Goal: Task Accomplishment & Management: Use online tool/utility

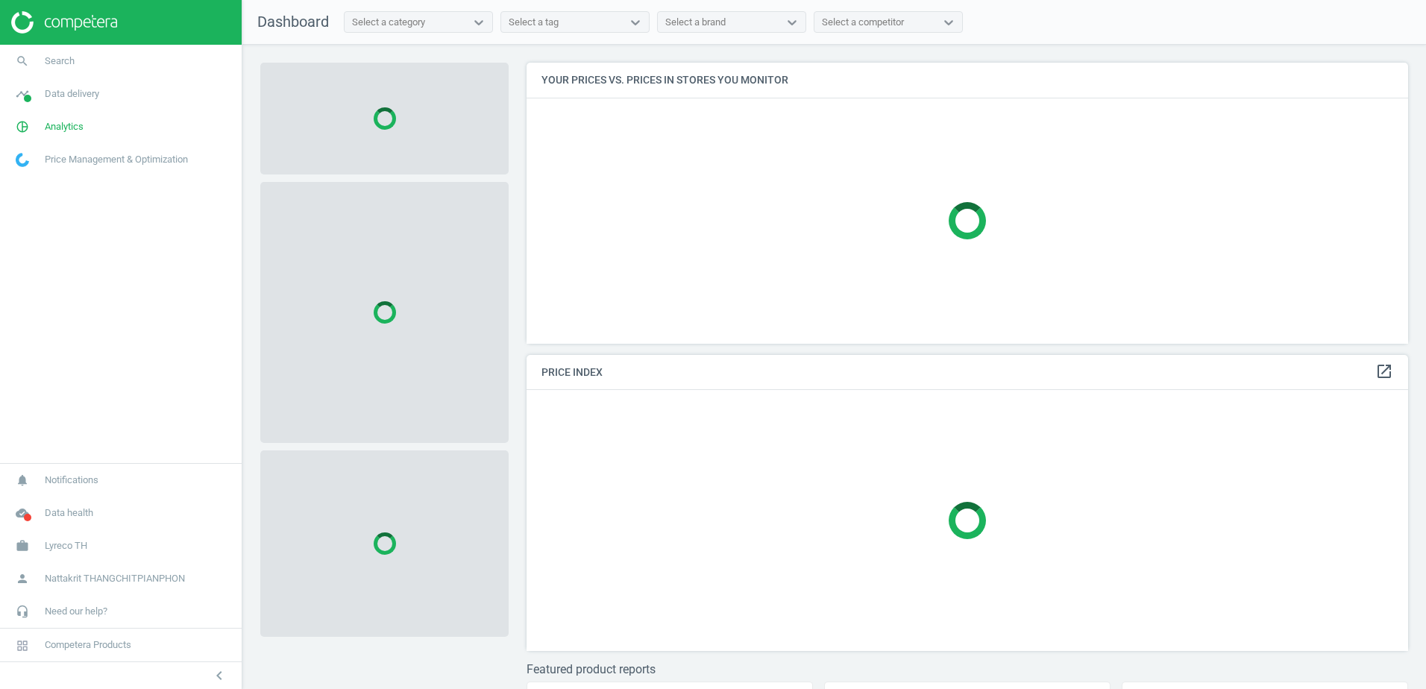
scroll to position [304, 894]
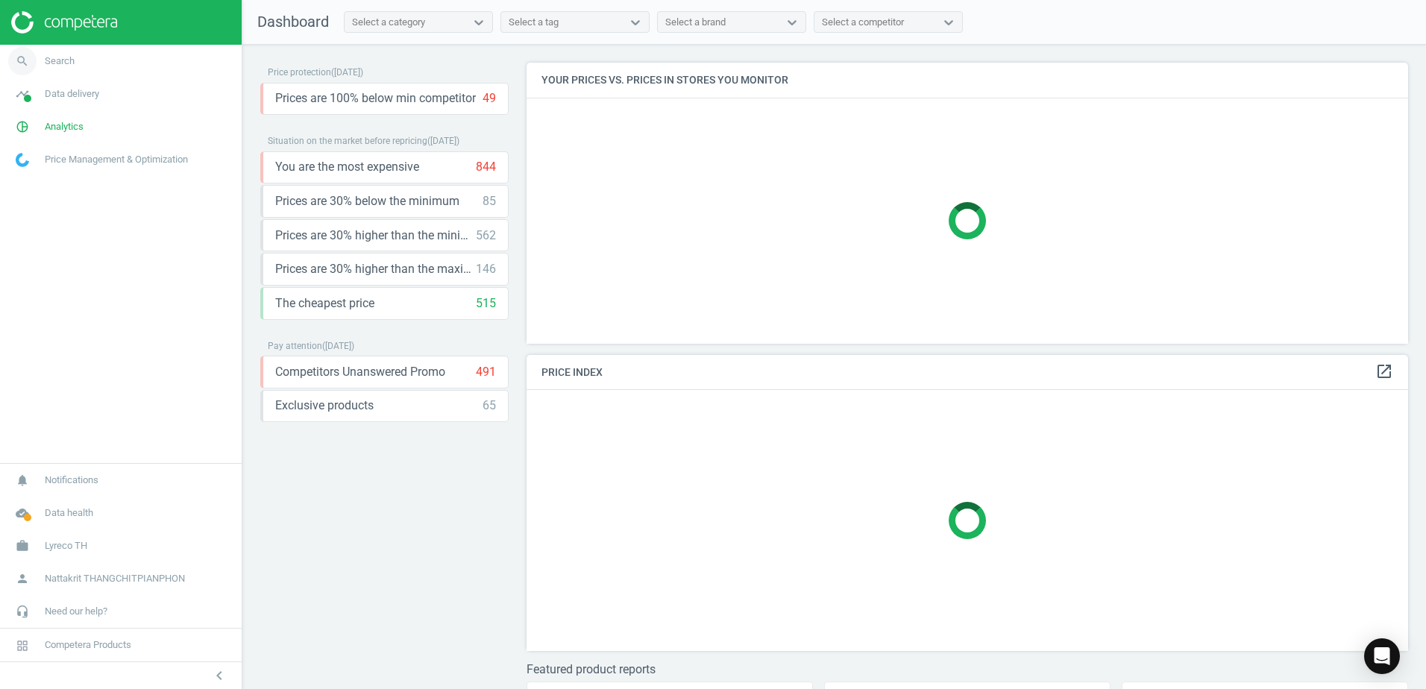
click at [53, 60] on span "Search" at bounding box center [60, 60] width 30 height 13
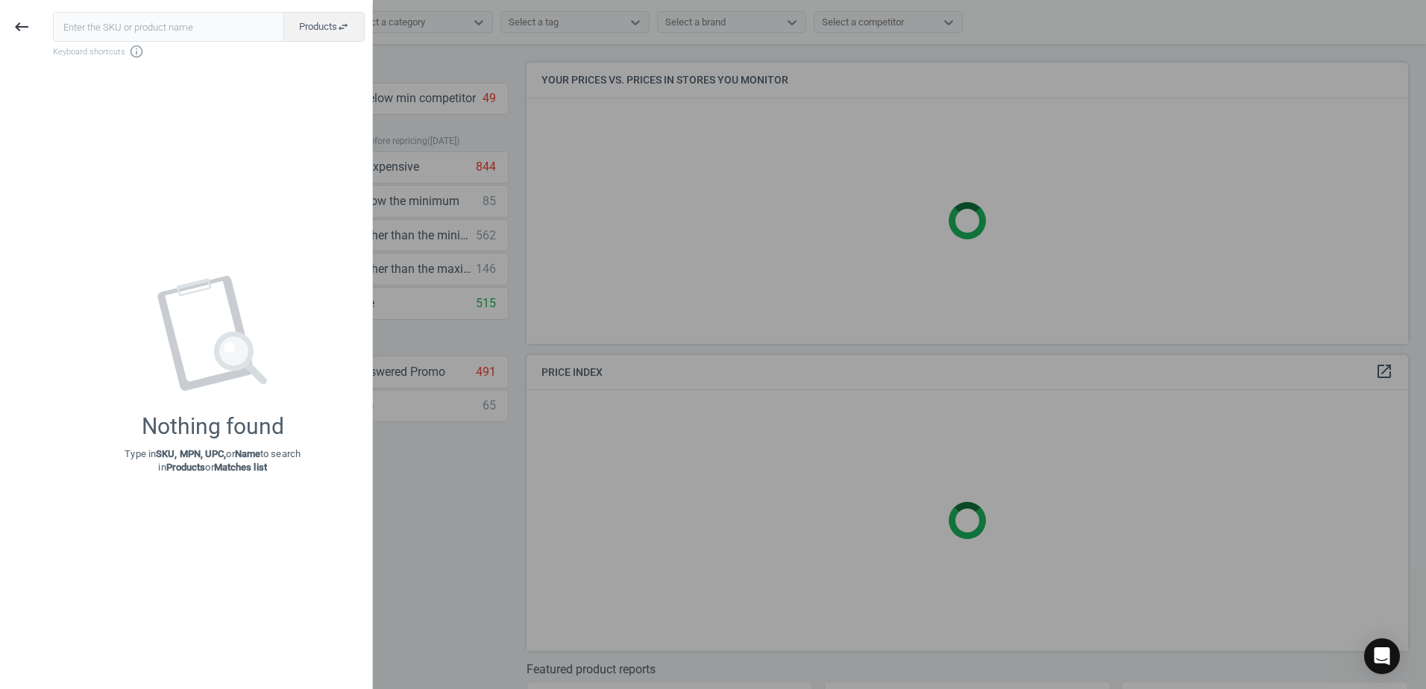
click at [144, 23] on input "text" at bounding box center [168, 27] width 231 height 30
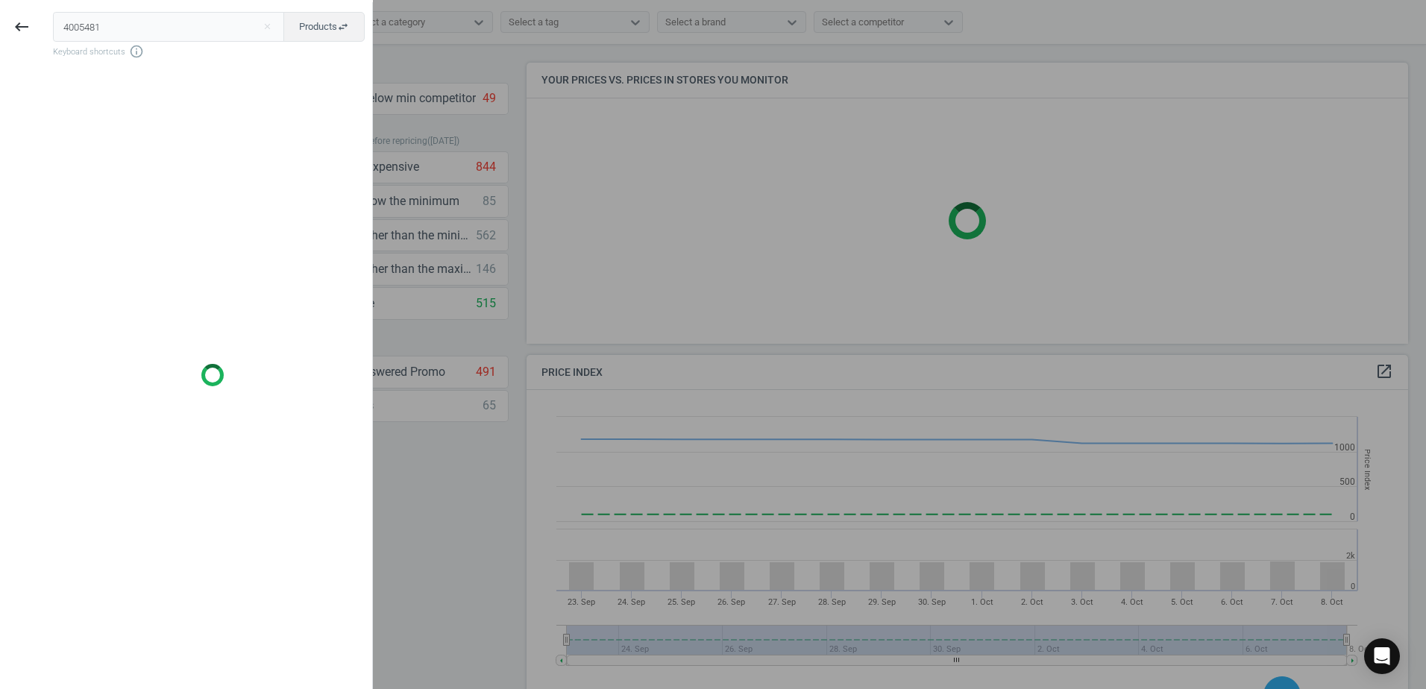
scroll to position [366, 894]
type input "4005481"
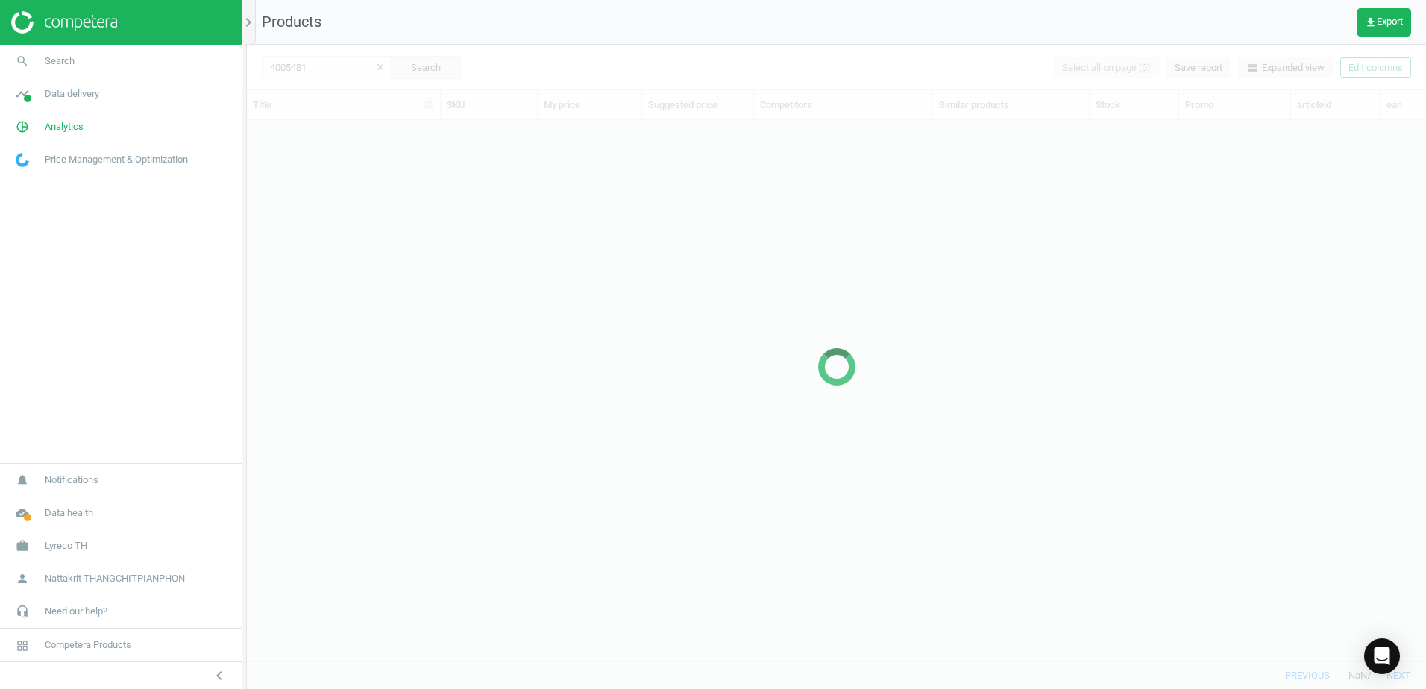
scroll to position [518, 1168]
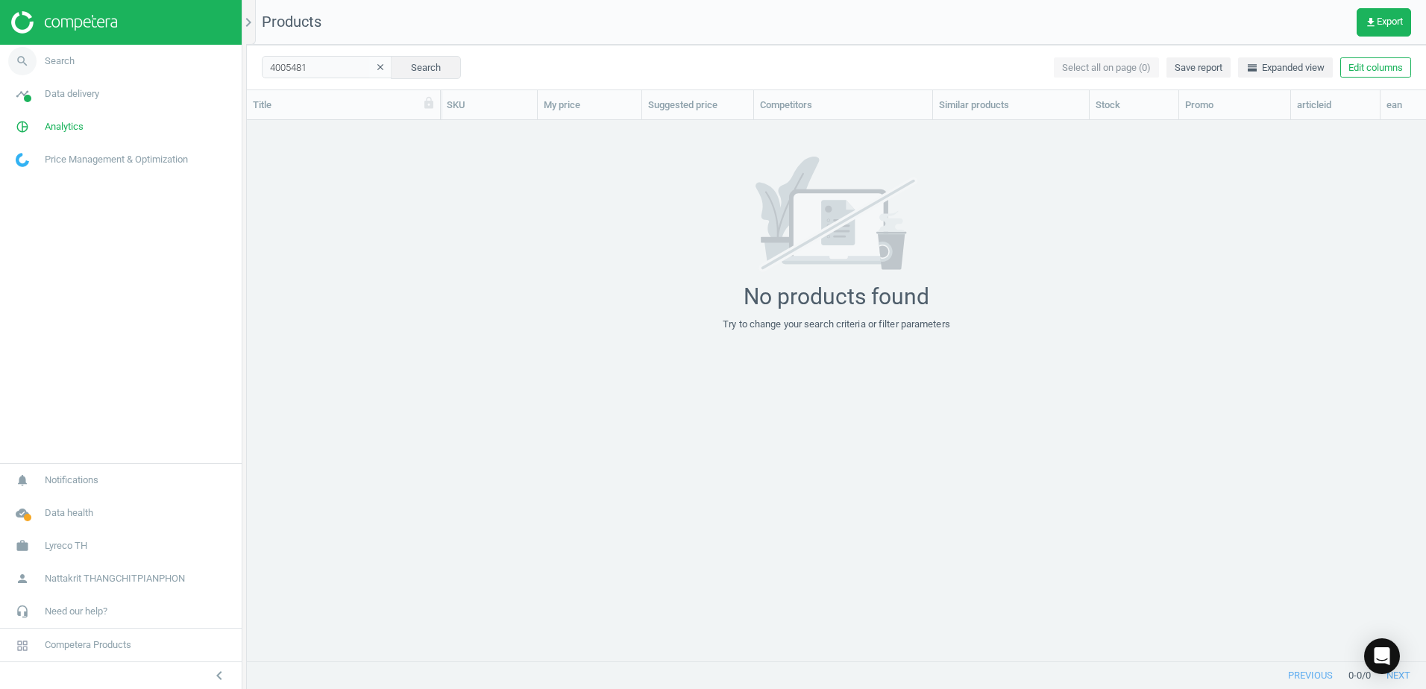
click at [157, 68] on link "search Search" at bounding box center [121, 61] width 242 height 33
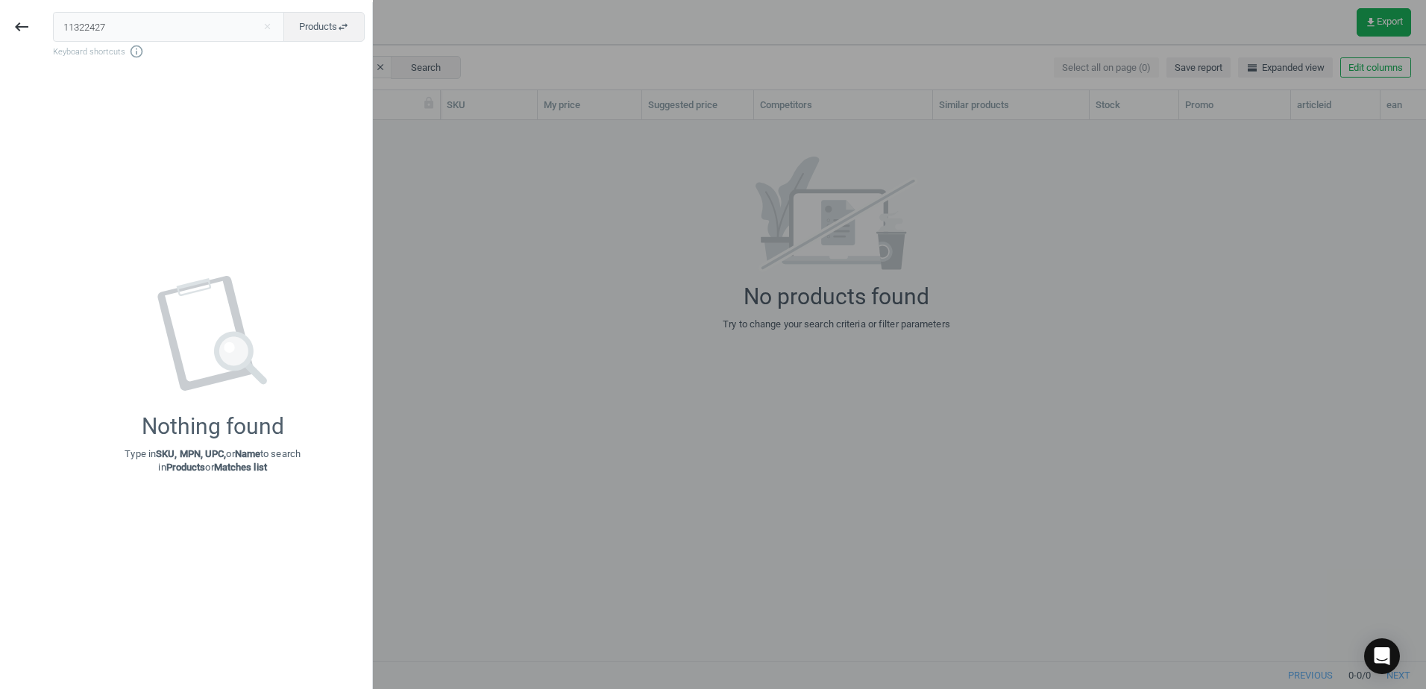
type input "11322427"
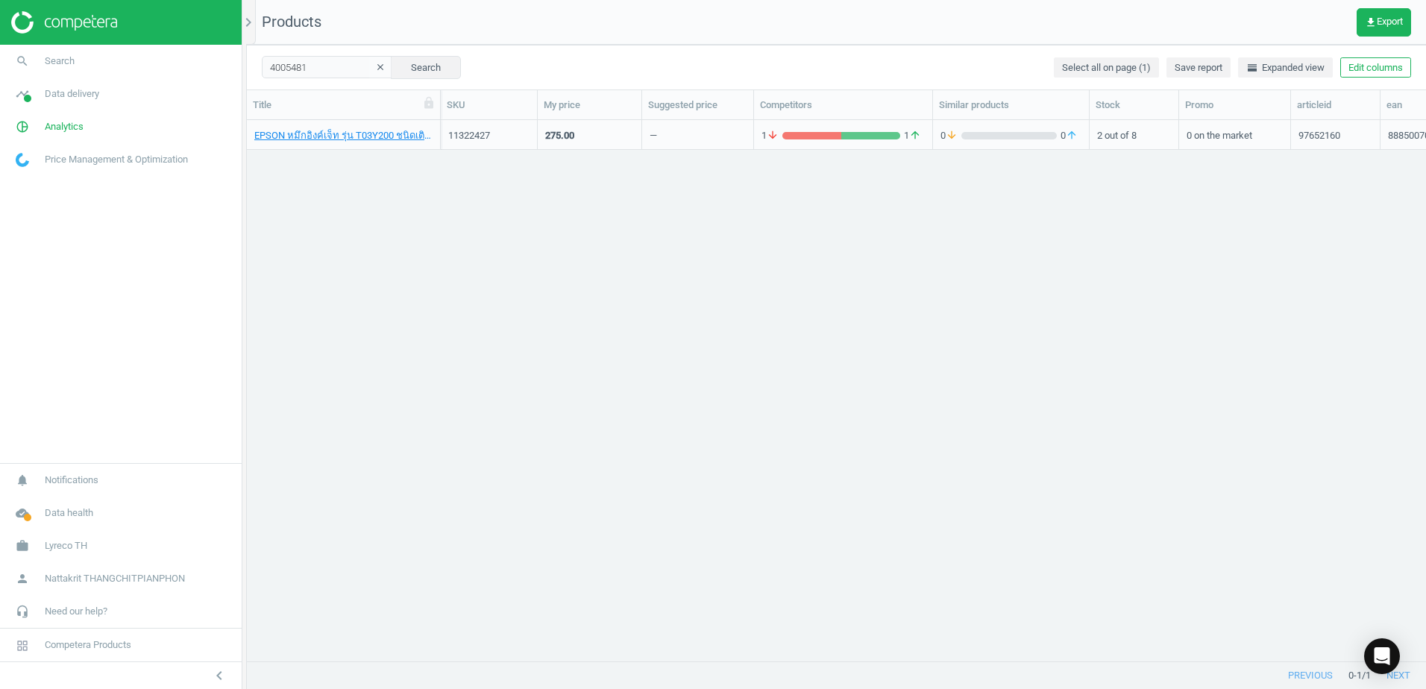
click at [698, 134] on div "—" at bounding box center [698, 135] width 96 height 26
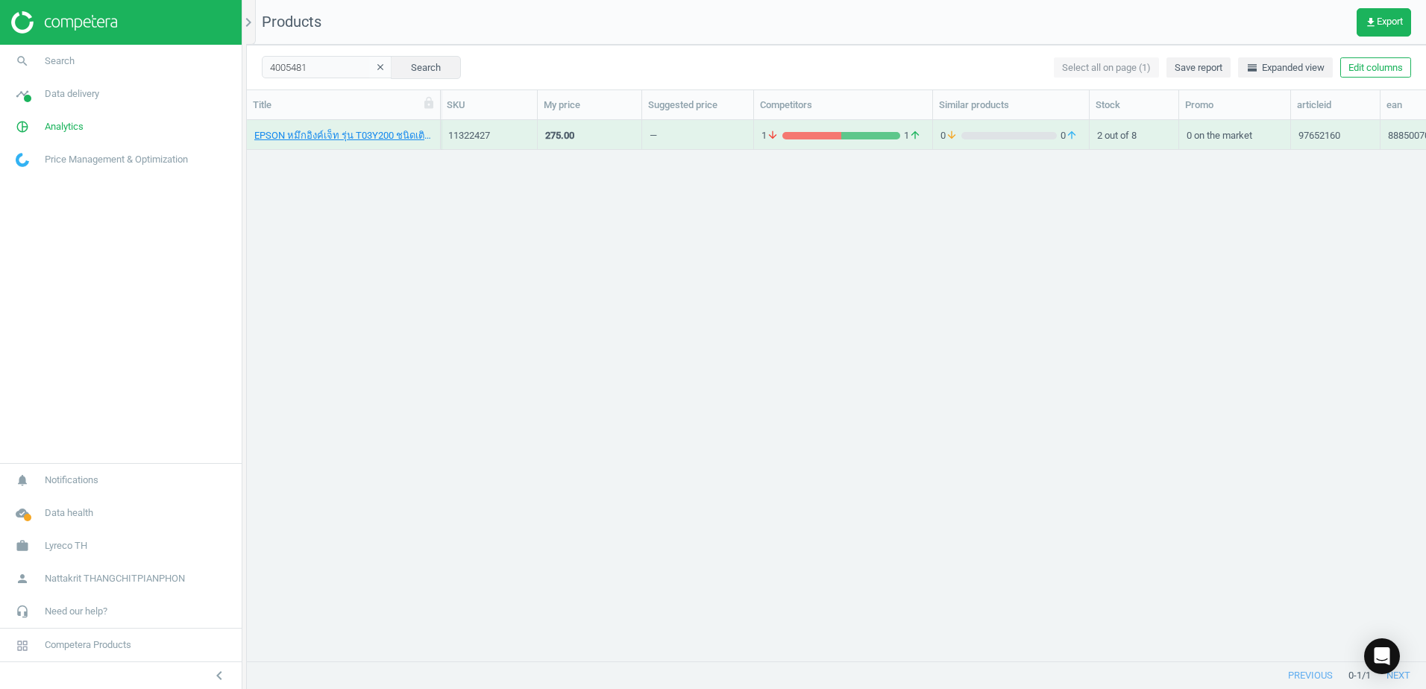
click at [698, 134] on div "—" at bounding box center [698, 135] width 96 height 26
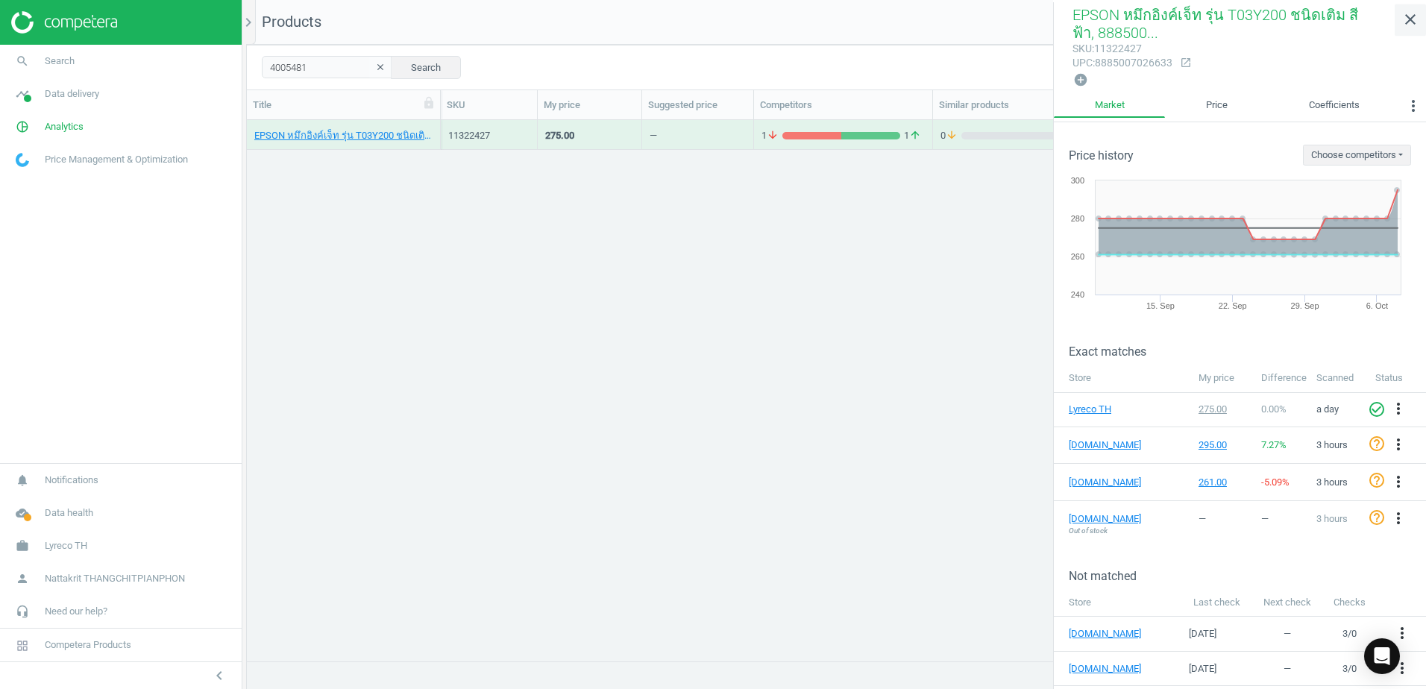
click at [1408, 14] on icon "close" at bounding box center [1411, 19] width 18 height 18
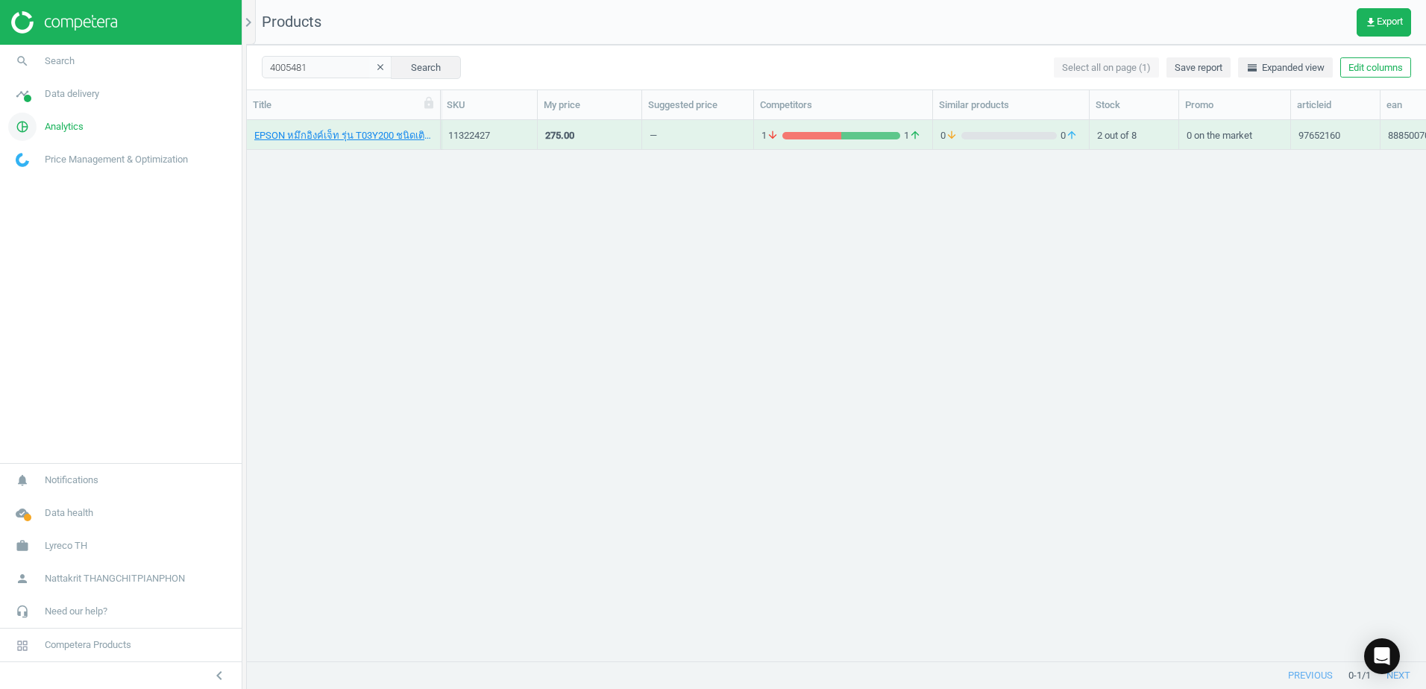
click at [137, 125] on link "pie_chart_outlined Analytics" at bounding box center [121, 126] width 242 height 33
click at [61, 204] on link "Price index" at bounding box center [121, 203] width 242 height 22
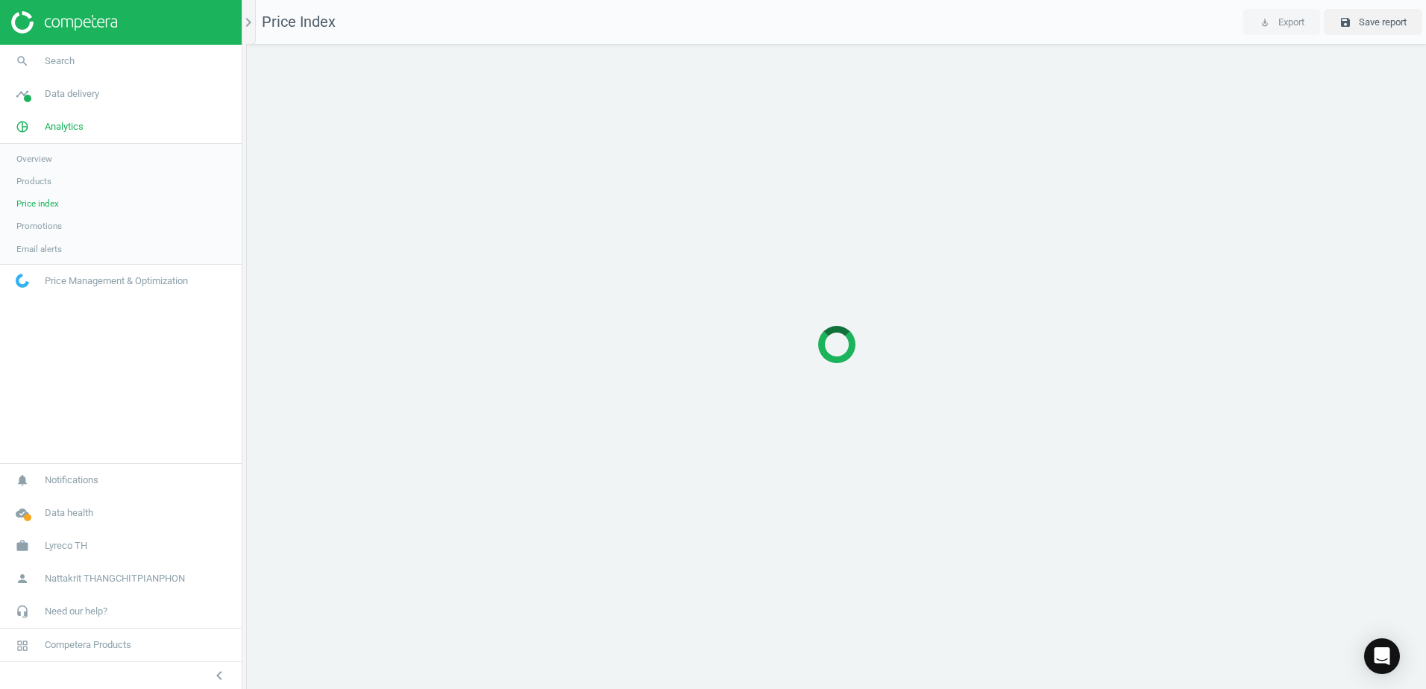
click at [69, 220] on link "Promotions" at bounding box center [121, 226] width 242 height 22
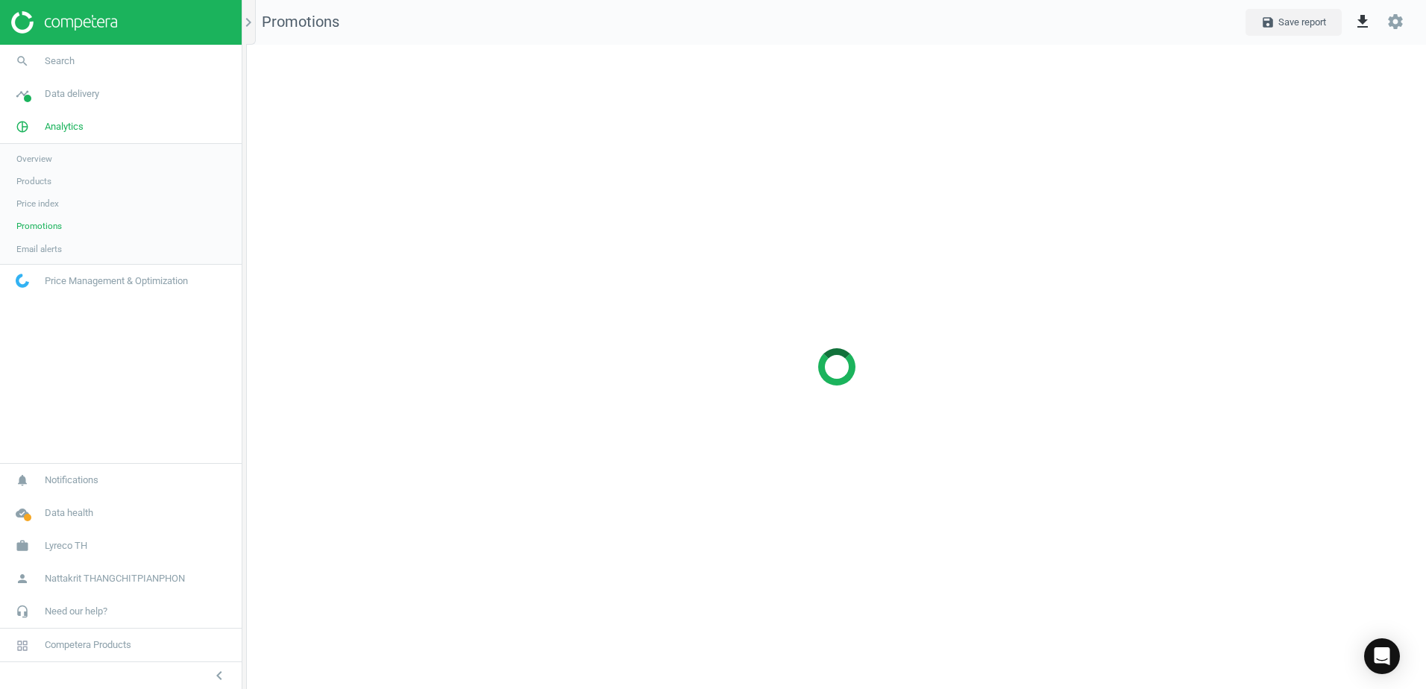
scroll to position [668, 1202]
click at [107, 100] on link "timeline Data delivery" at bounding box center [121, 94] width 242 height 33
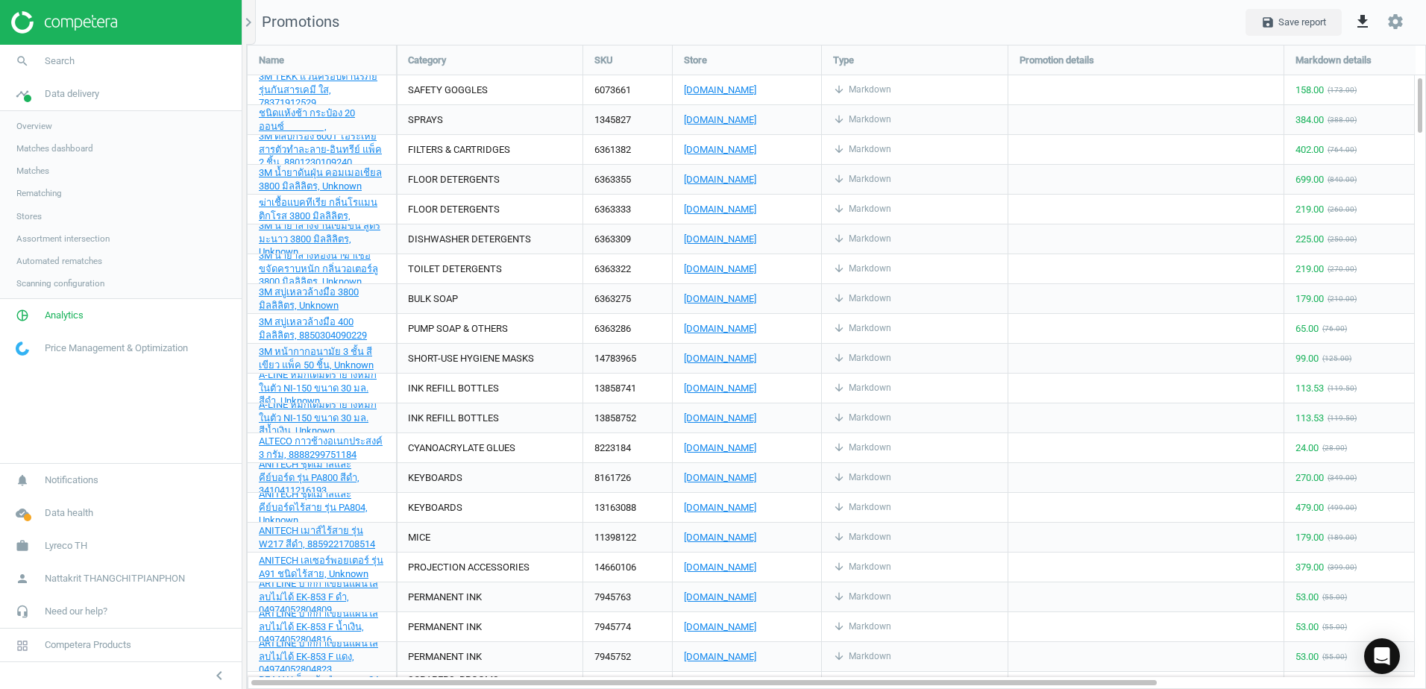
click at [78, 160] on link "Matches" at bounding box center [121, 171] width 242 height 22
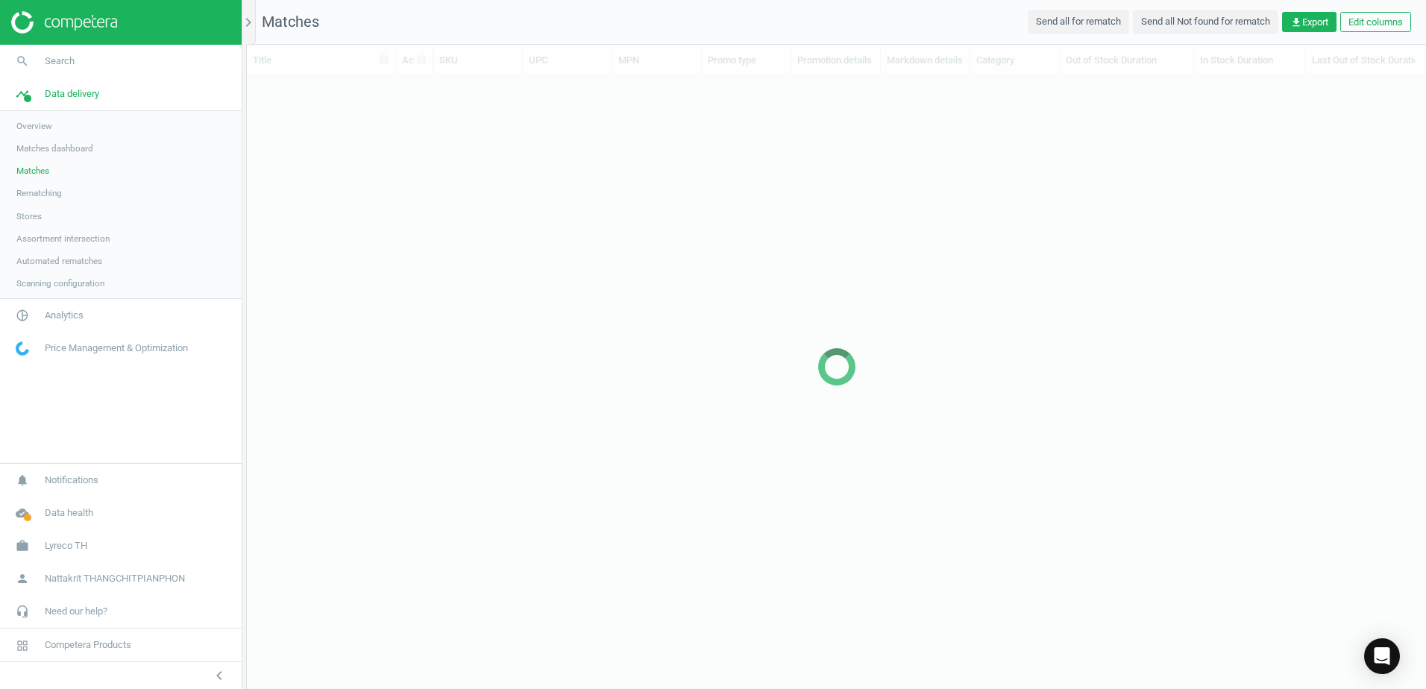
scroll to position [563, 1168]
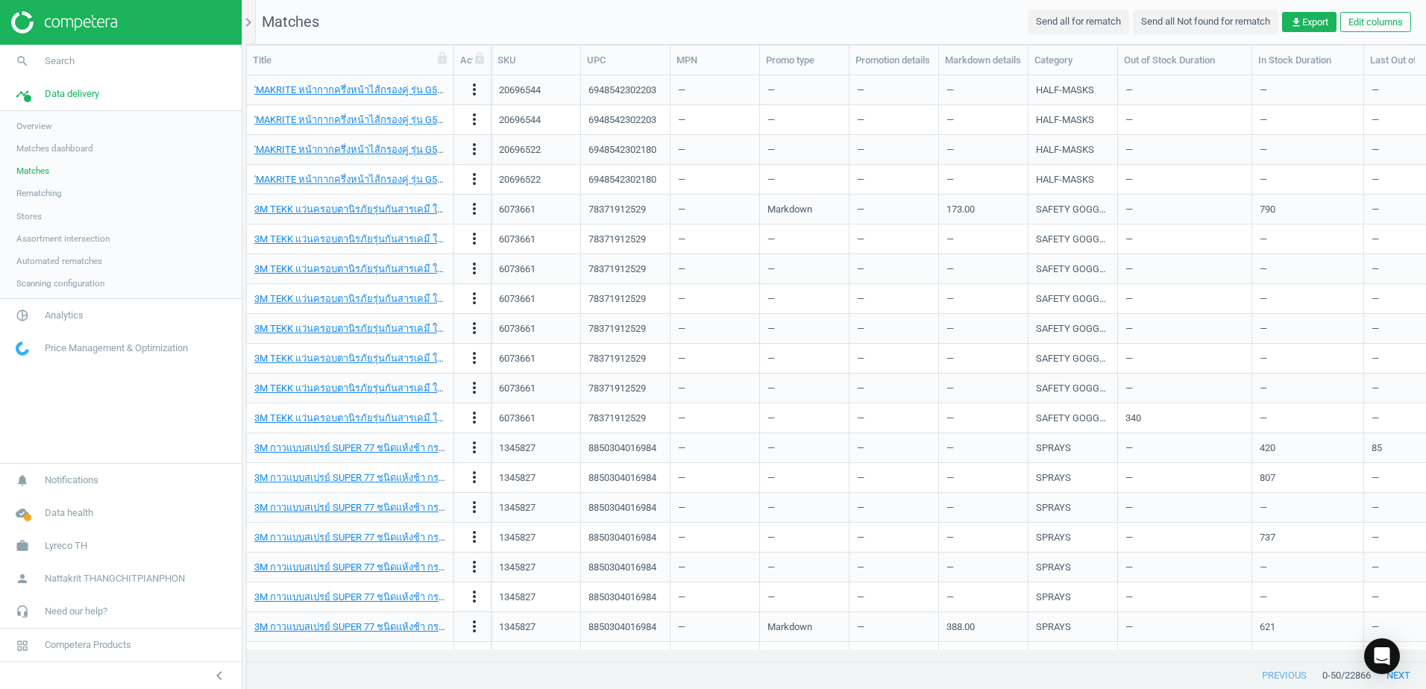
drag, startPoint x: 393, startPoint y: 67, endPoint x: 451, endPoint y: 67, distance: 58.2
click at [451, 67] on div at bounding box center [453, 60] width 15 height 29
click at [118, 198] on link "Rematching" at bounding box center [121, 193] width 242 height 22
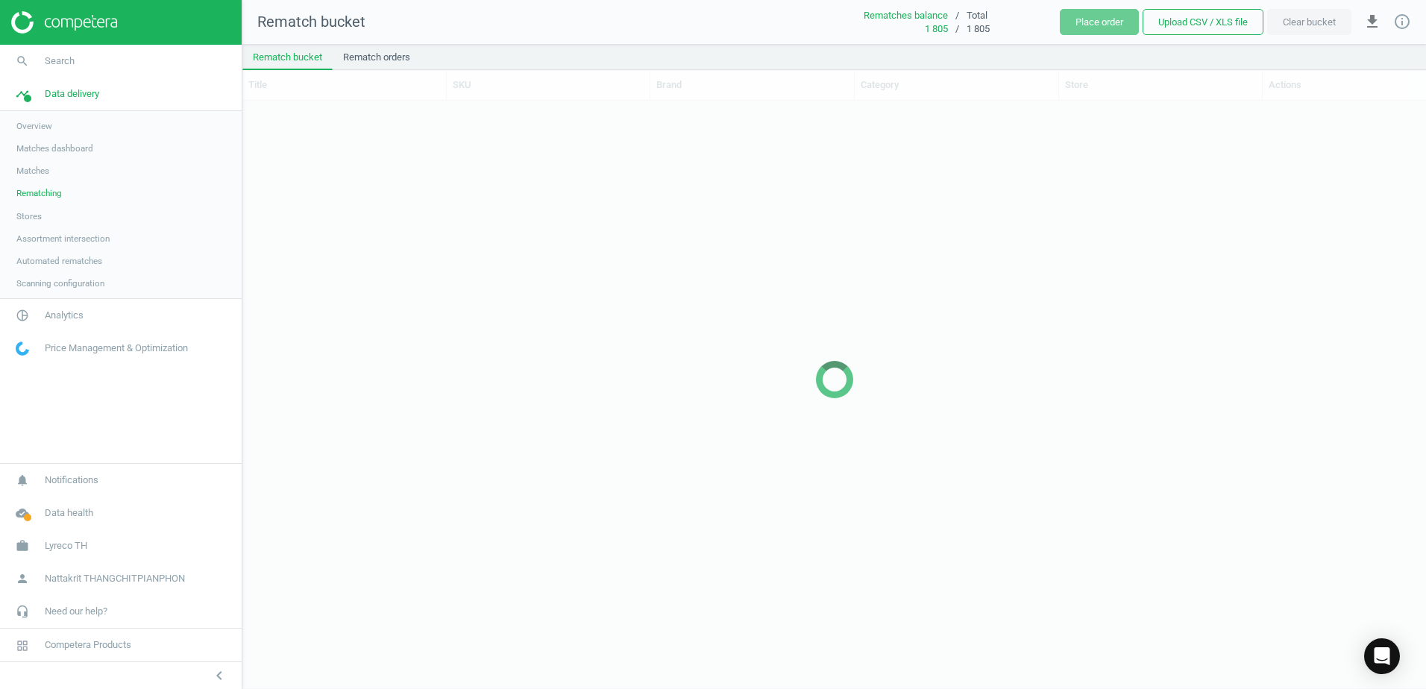
scroll to position [565, 1173]
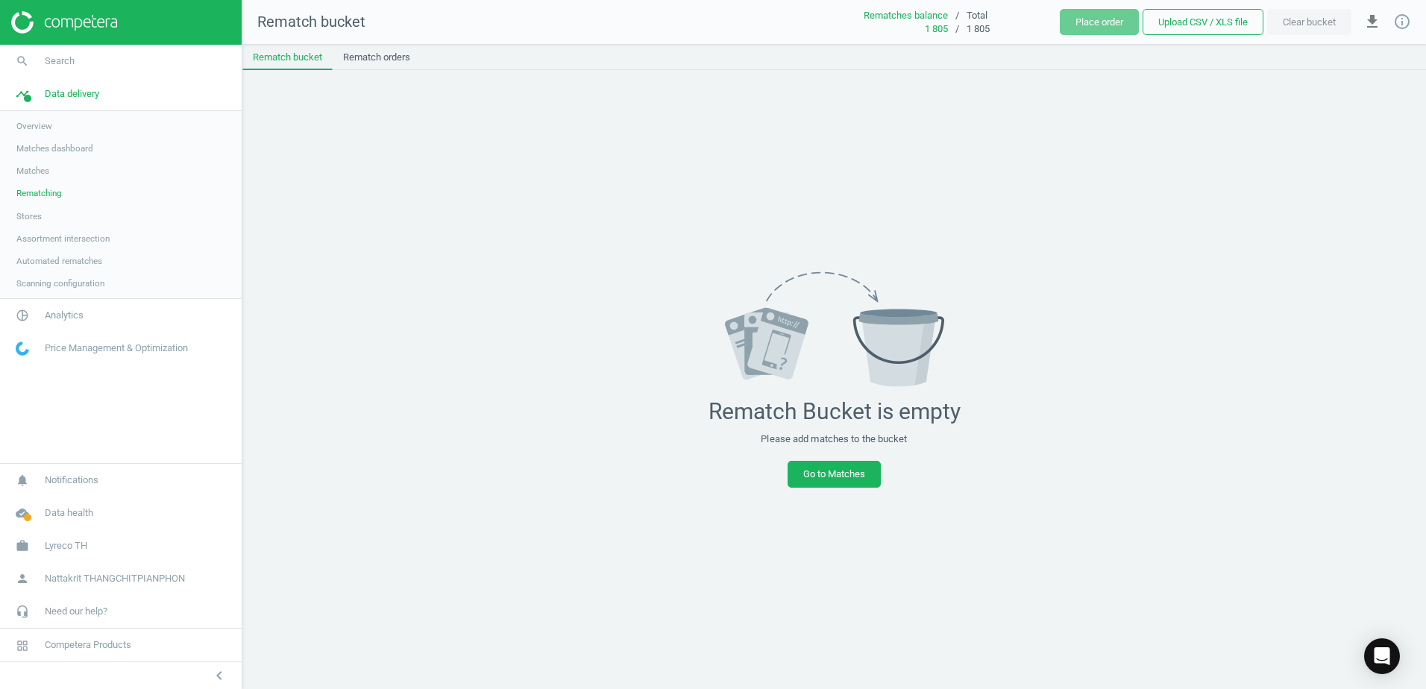
click at [133, 217] on link "Stores" at bounding box center [121, 216] width 242 height 22
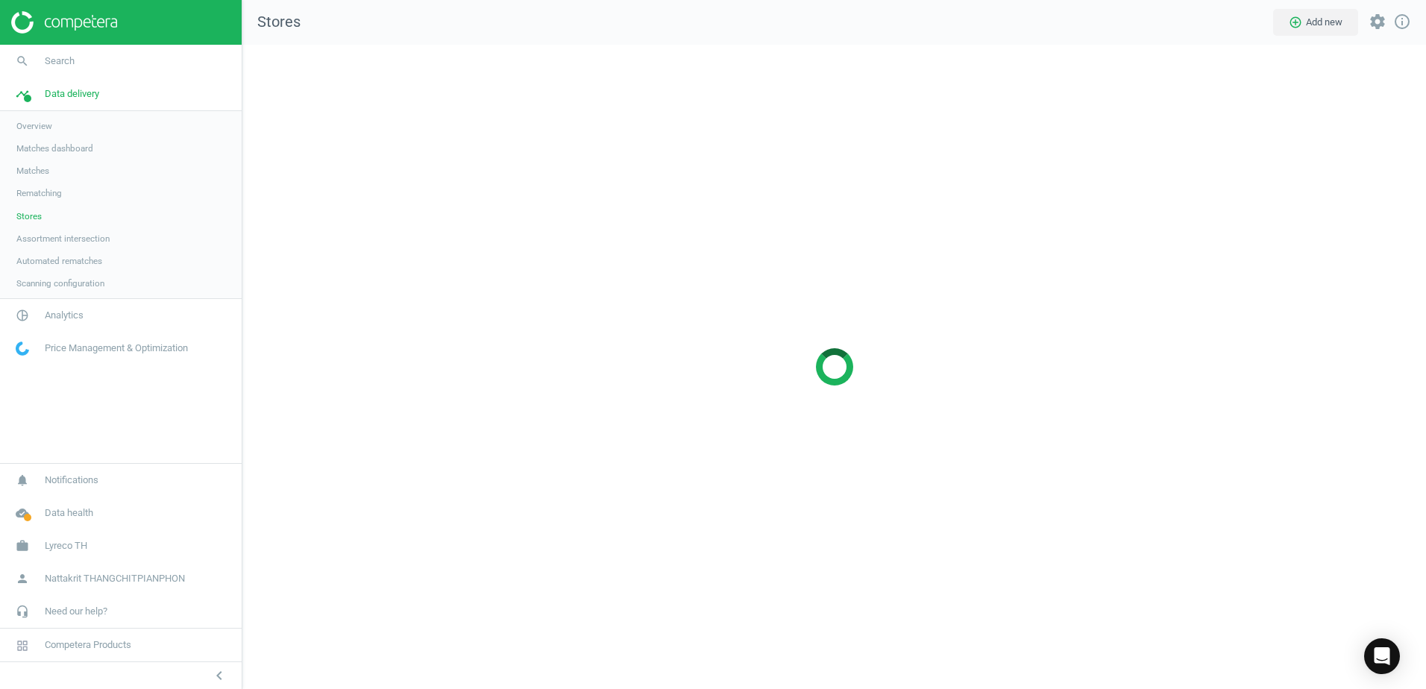
scroll to position [668, 1207]
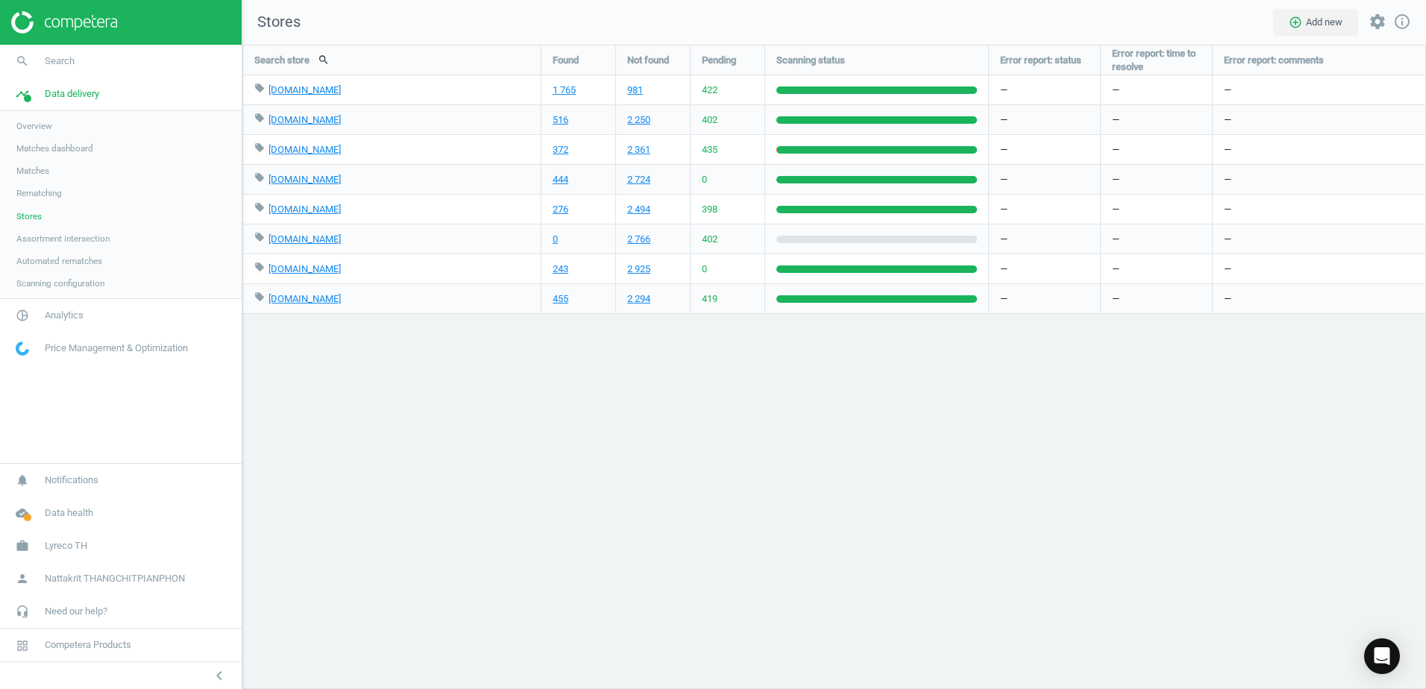
click at [107, 175] on link "Matches" at bounding box center [121, 171] width 242 height 22
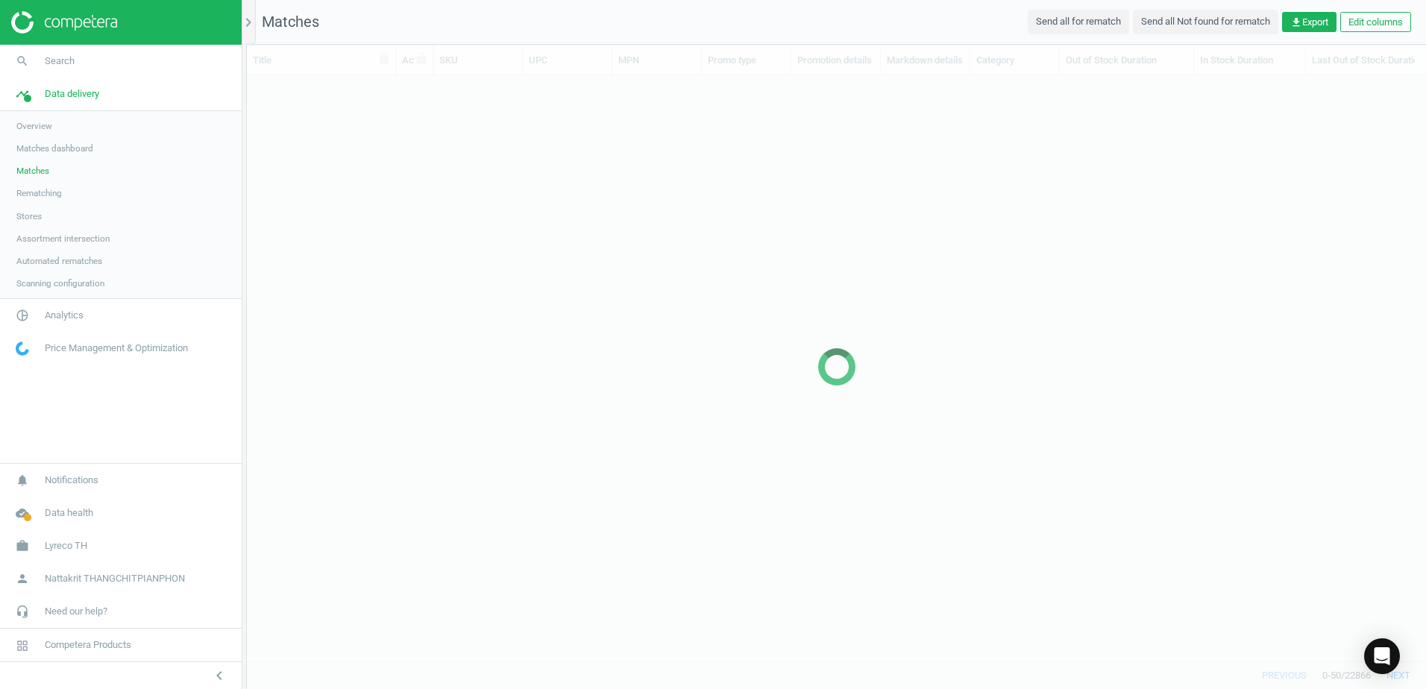
scroll to position [563, 1168]
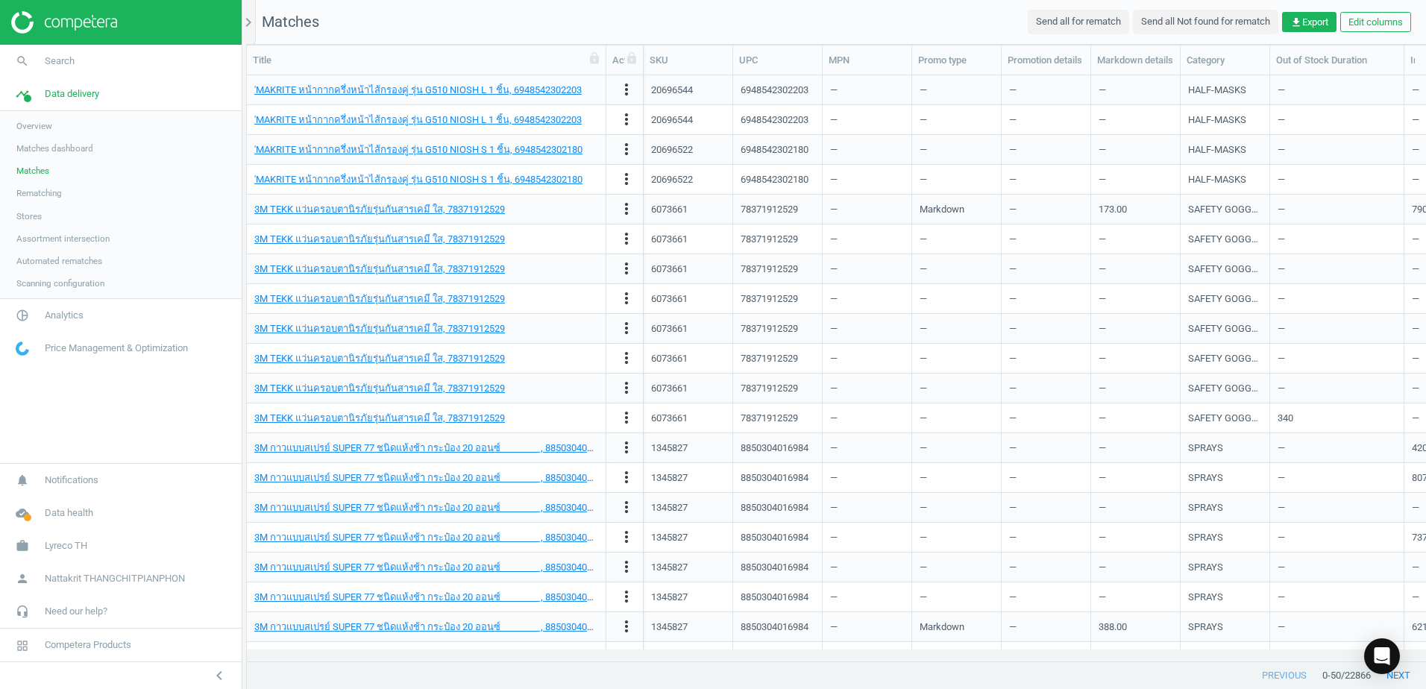
drag, startPoint x: 401, startPoint y: 66, endPoint x: 612, endPoint y: 92, distance: 212.1
click at [612, 92] on div "Title Actions SKU UPC MPN Promo type Promotion details Markdown details Categor…" at bounding box center [836, 354] width 1179 height 617
click at [1325, 26] on span "get_app Export" at bounding box center [1309, 22] width 38 height 13
click at [1158, 89] on button "insert_drive_file Report (Excel)" at bounding box center [1206, 80] width 260 height 28
